Goal: Task Accomplishment & Management: Use online tool/utility

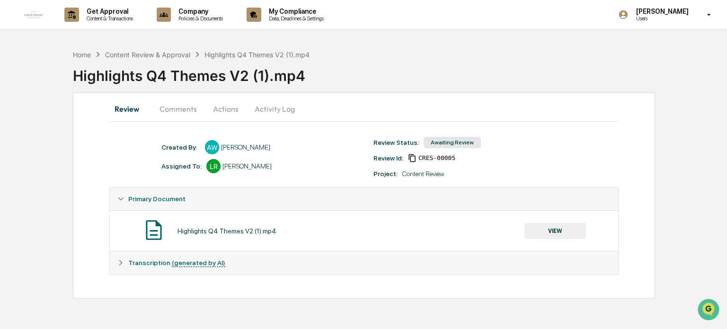
drag, startPoint x: 209, startPoint y: 107, endPoint x: 202, endPoint y: 107, distance: 6.6
click at [207, 107] on button "Actions" at bounding box center [225, 108] width 43 height 23
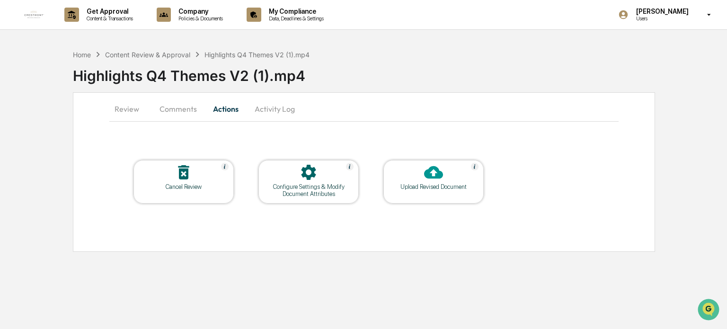
click at [176, 107] on button "Comments" at bounding box center [178, 108] width 53 height 23
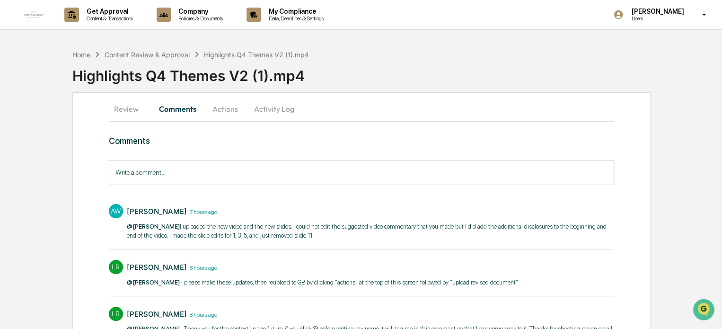
click at [234, 107] on button "Actions" at bounding box center [225, 108] width 43 height 23
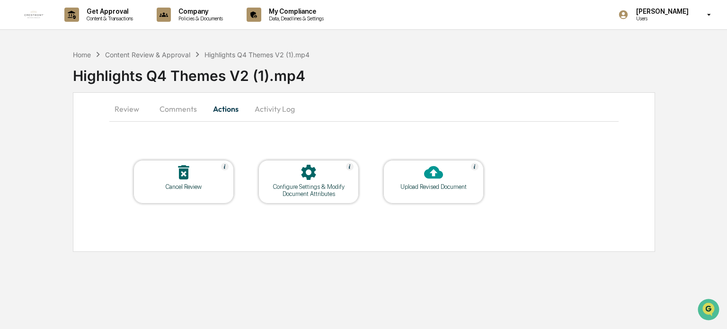
click at [197, 108] on button "Comments" at bounding box center [178, 108] width 53 height 23
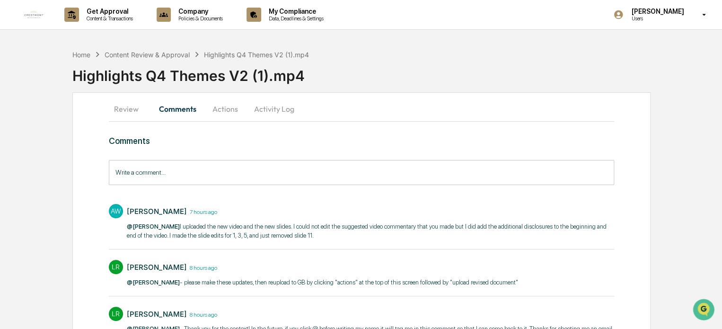
click at [272, 106] on button "Activity Log" at bounding box center [273, 108] width 55 height 23
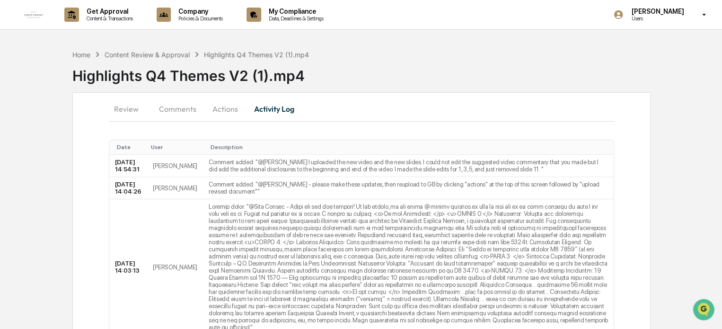
click at [179, 112] on button "Comments" at bounding box center [177, 108] width 53 height 23
